Goal: Transaction & Acquisition: Download file/media

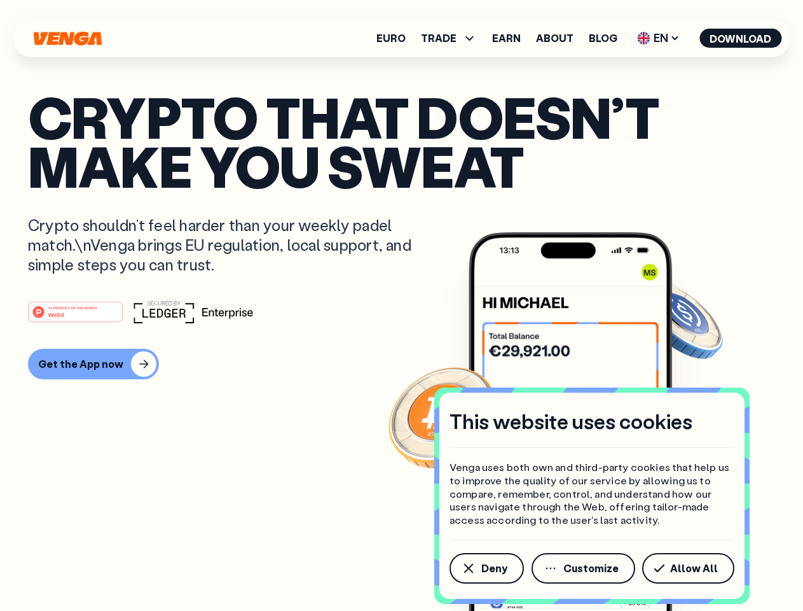
click at [401, 305] on div "#1 PRODUCT OF THE MONTH Web3" at bounding box center [401, 311] width 747 height 23
click at [486, 568] on span "Deny" at bounding box center [495, 568] width 26 height 10
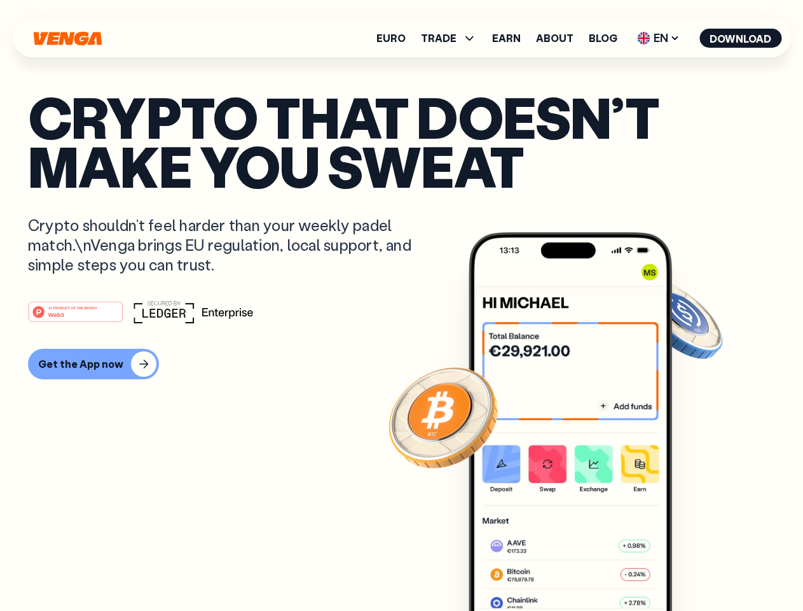
click at [585, 568] on img at bounding box center [571, 445] width 204 height 426
click at [691, 568] on article "Crypto that doesn’t make you sweat Crypto shouldn’t feel harder than your weekl…" at bounding box center [401, 330] width 747 height 477
click at [453, 38] on span "TRADE" at bounding box center [439, 38] width 36 height 10
click at [659, 38] on span "EN" at bounding box center [659, 38] width 52 height 20
click at [741, 38] on button "Download" at bounding box center [741, 38] width 82 height 19
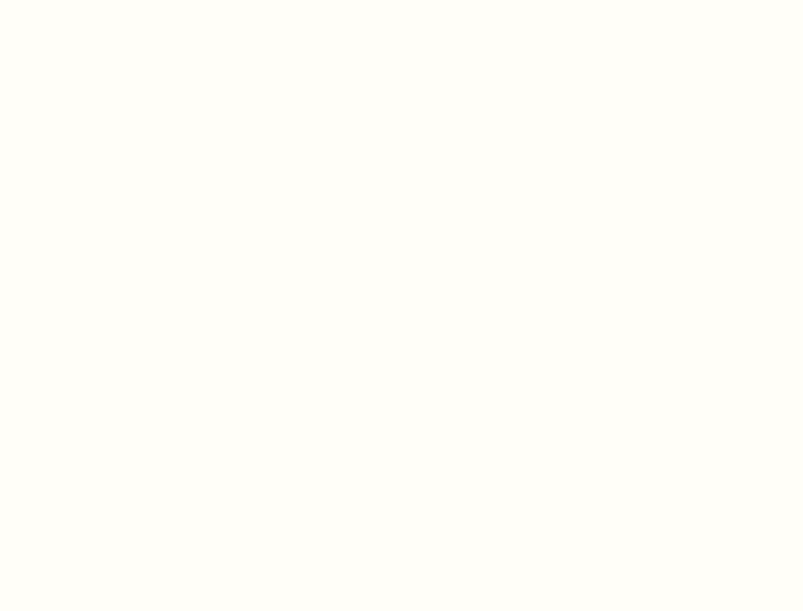
click at [401, 0] on html "This website uses cookies Venga uses both own and third-party cookies that help…" at bounding box center [401, 0] width 803 height 0
click at [92, 0] on html "This website uses cookies Venga uses both own and third-party cookies that help…" at bounding box center [401, 0] width 803 height 0
click at [78, 0] on html "This website uses cookies Venga uses both own and third-party cookies that help…" at bounding box center [401, 0] width 803 height 0
